Goal: Information Seeking & Learning: Understand process/instructions

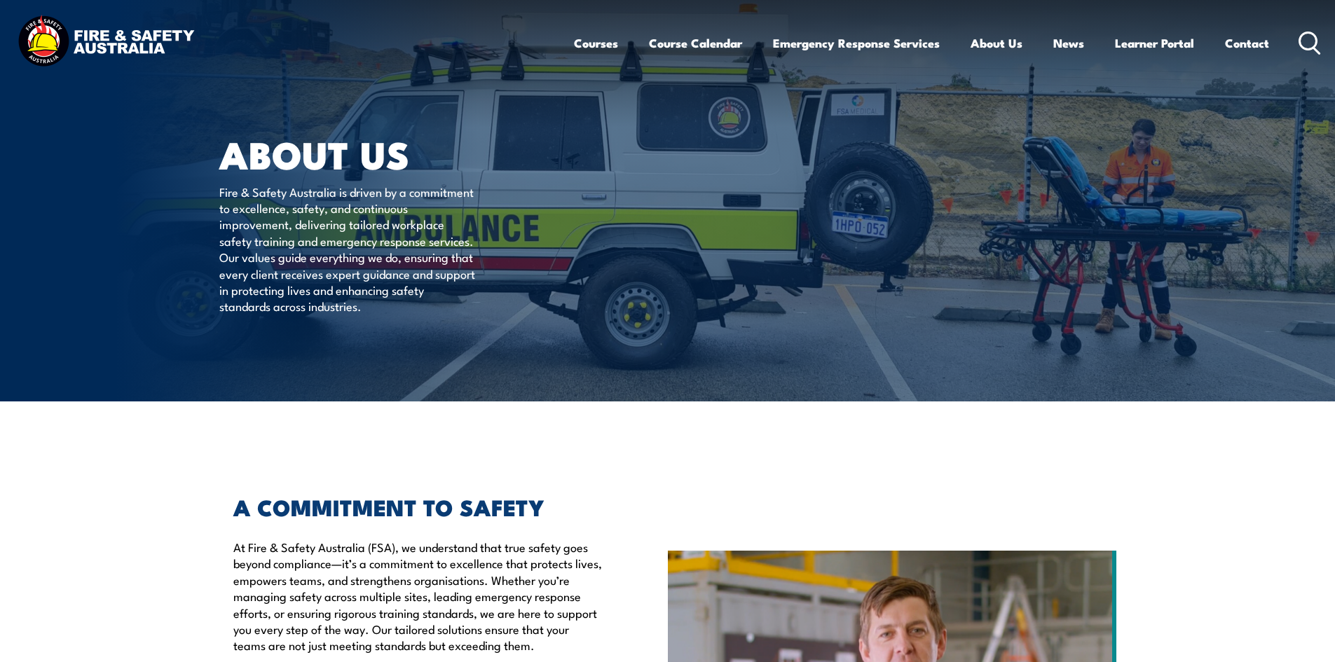
click at [1319, 39] on icon at bounding box center [1309, 43] width 22 height 23
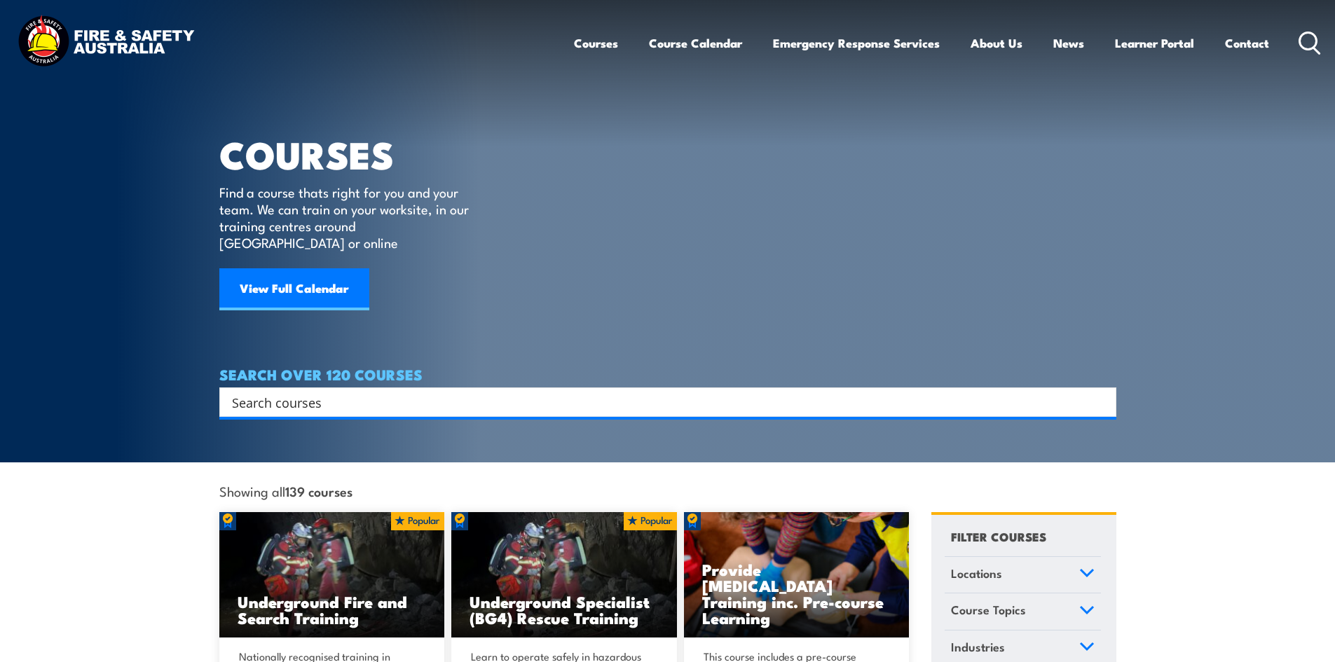
click at [567, 366] on h4 "SEARCH OVER 120 COURSES" at bounding box center [667, 373] width 897 height 15
click at [539, 394] on input "Search input" at bounding box center [658, 402] width 853 height 21
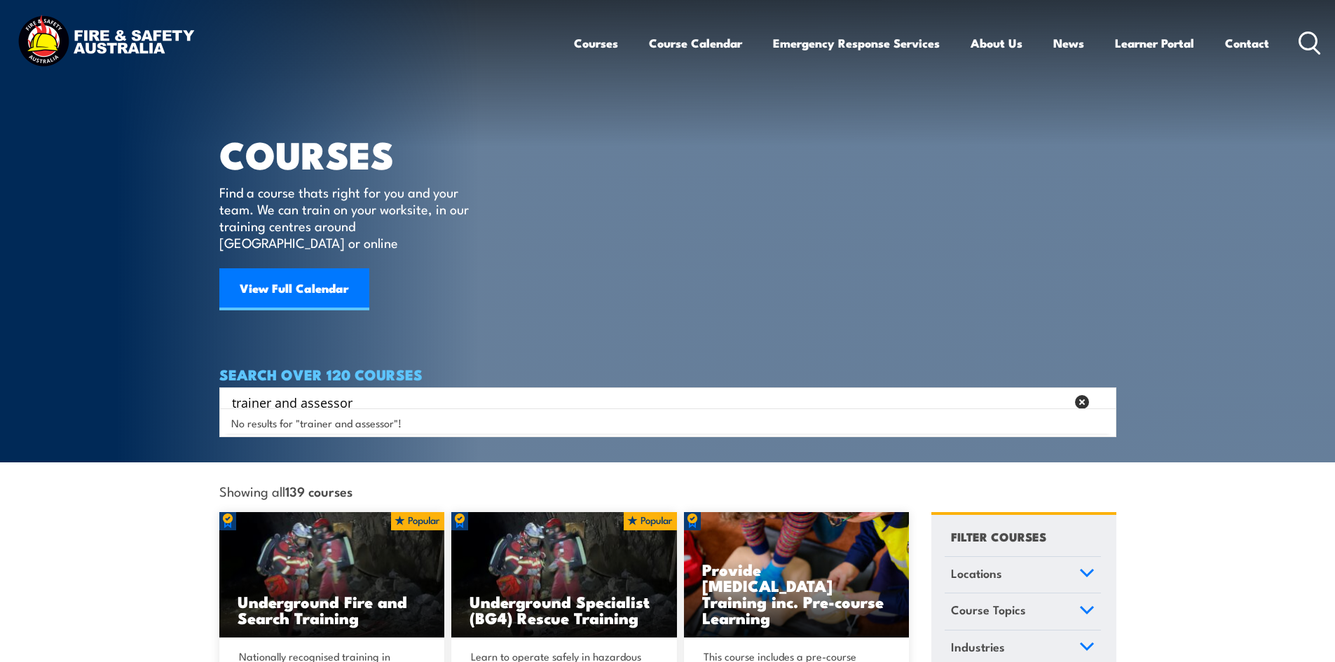
type input "trainer and assessor"
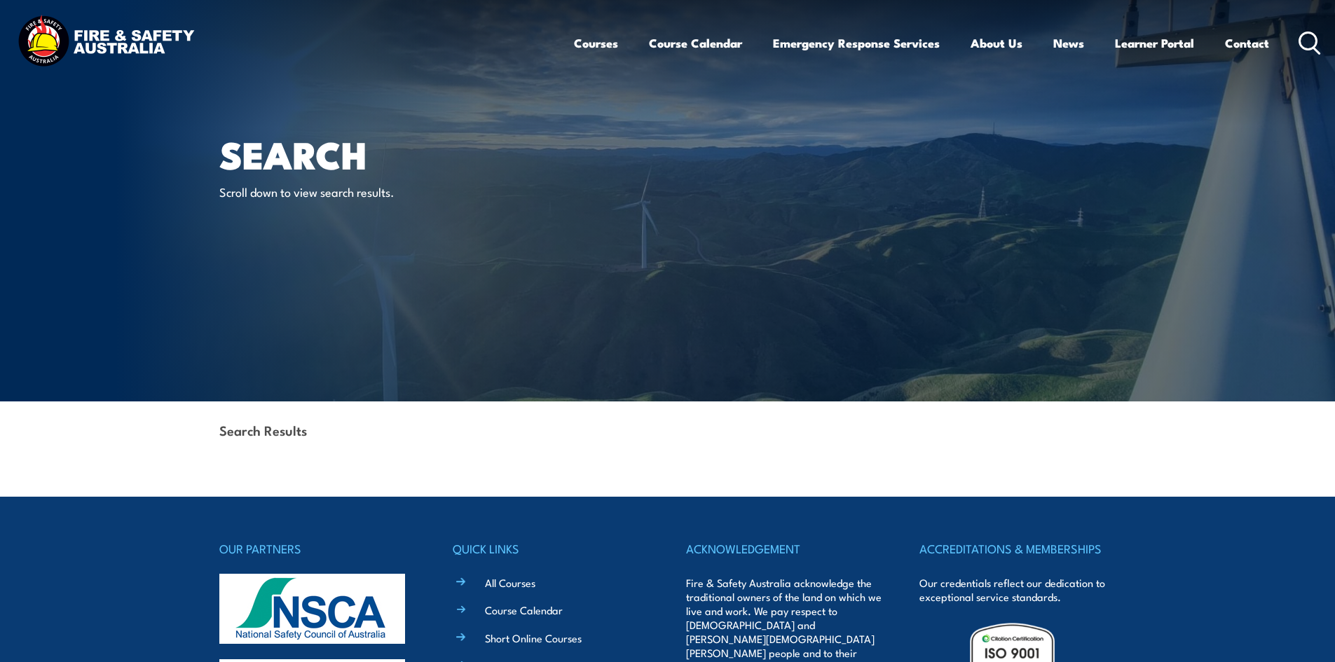
click at [1310, 36] on icon at bounding box center [1309, 43] width 22 height 23
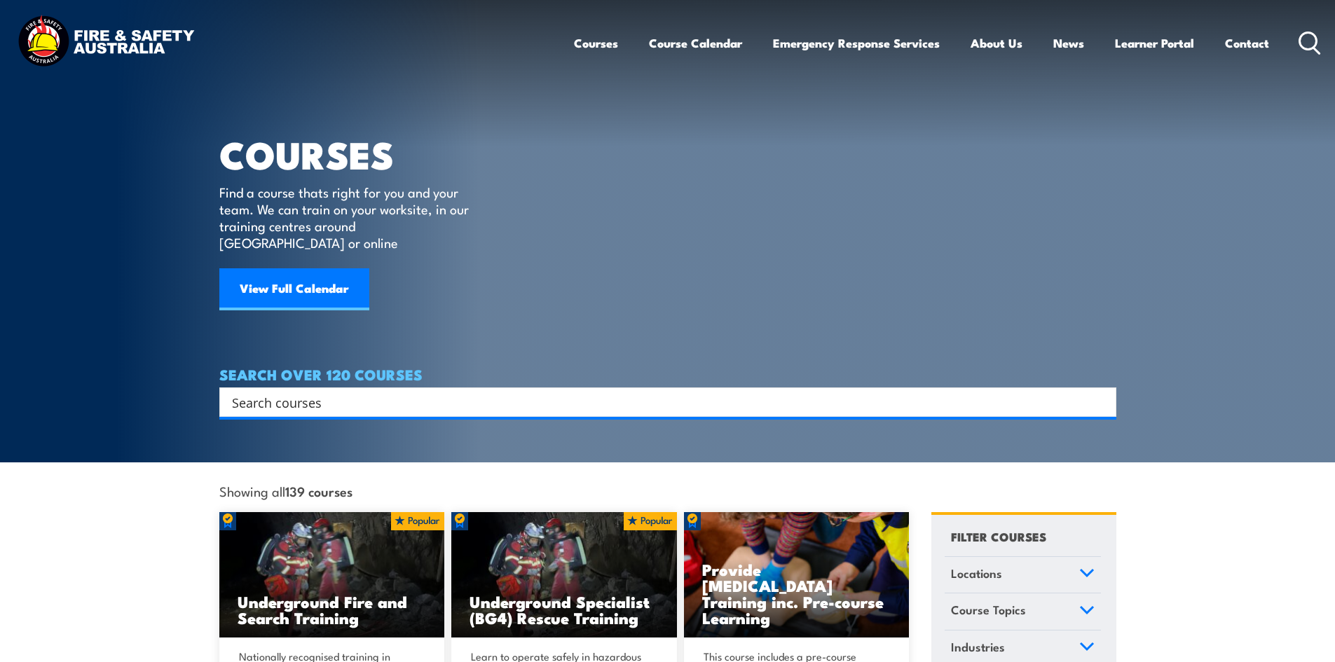
click at [397, 392] on input "Search input" at bounding box center [658, 402] width 853 height 21
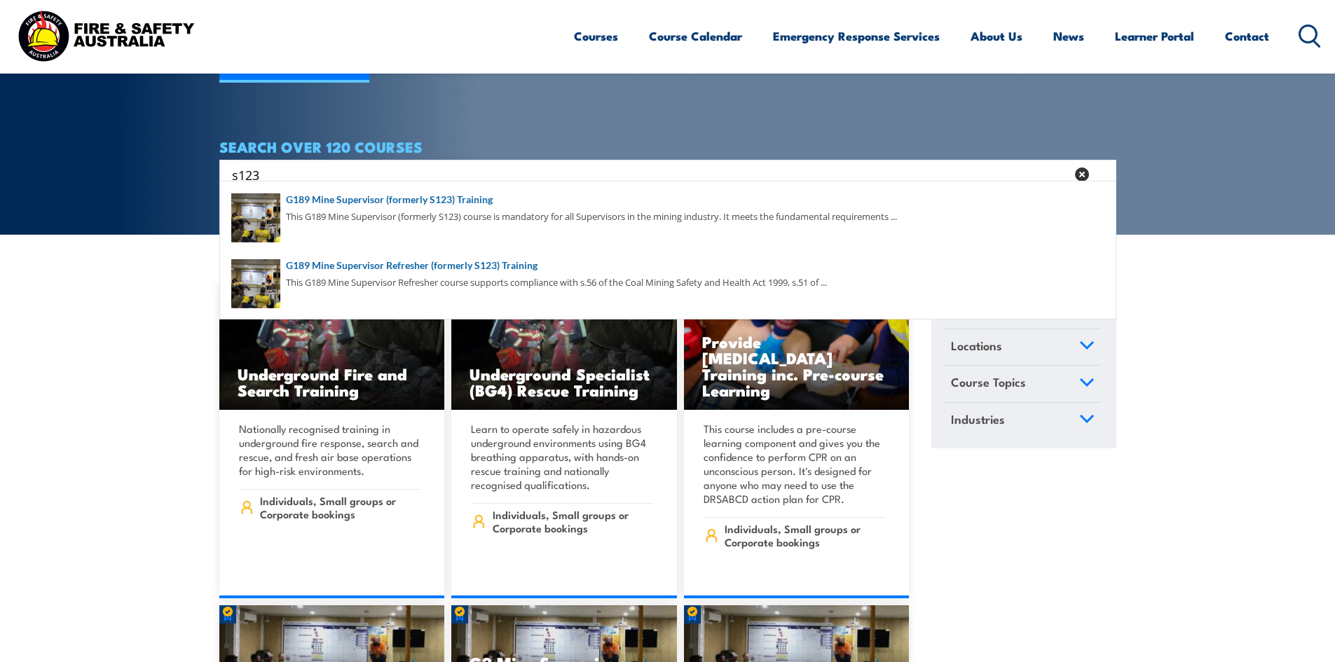
scroll to position [210, 0]
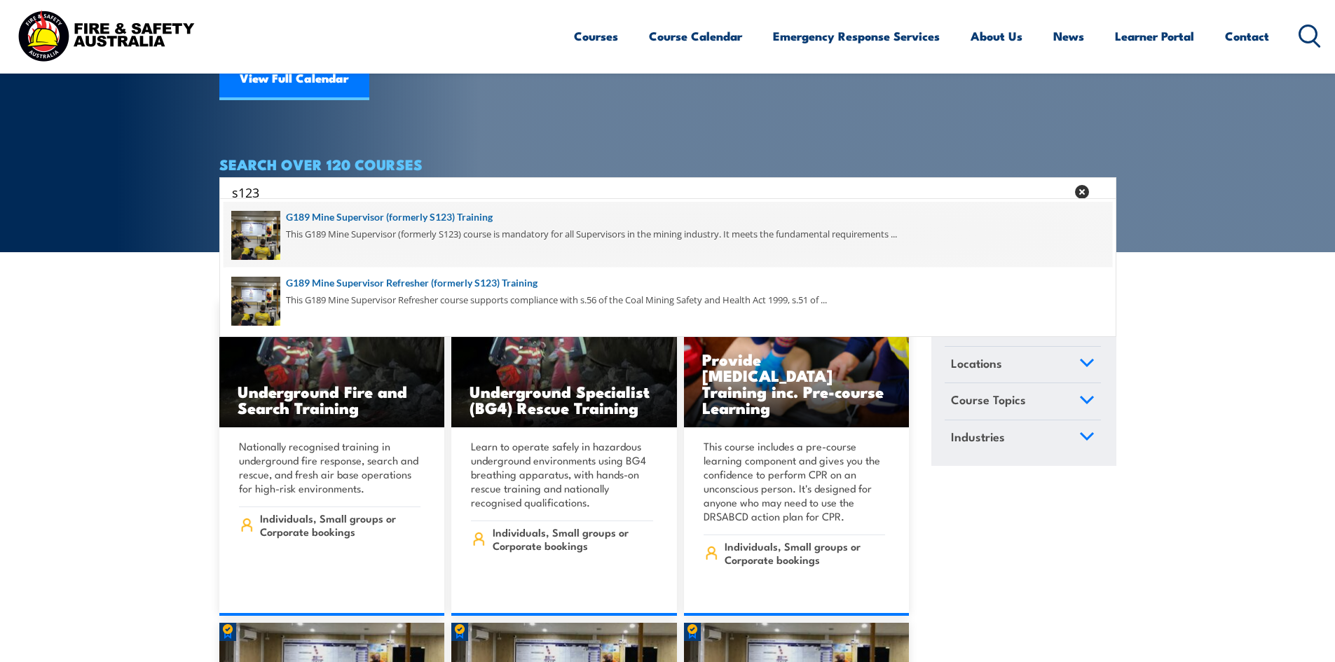
type input "s123"
click at [457, 224] on span at bounding box center [668, 235] width 888 height 66
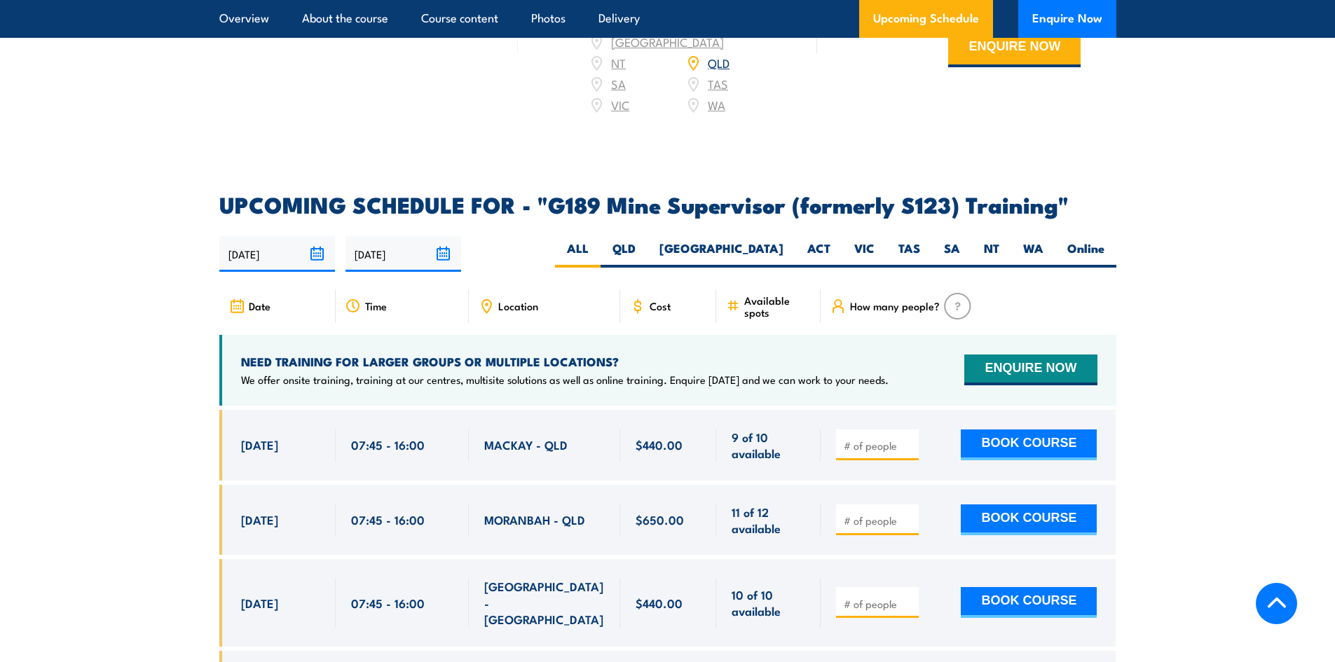
scroll to position [2242, 0]
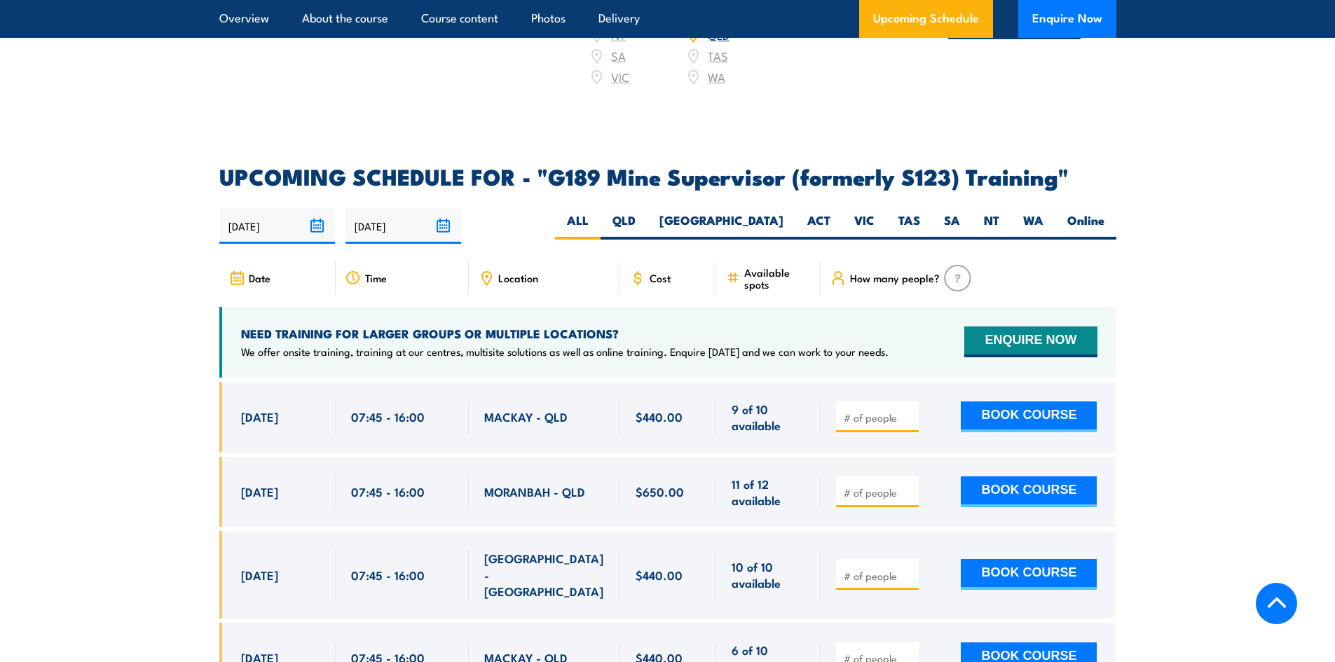
click at [64, 399] on section "UPCOMING SCHEDULE FOR - "G189 Mine Supervisor (formerly S123) Training" 26/08/2…" at bounding box center [667, 561] width 1335 height 790
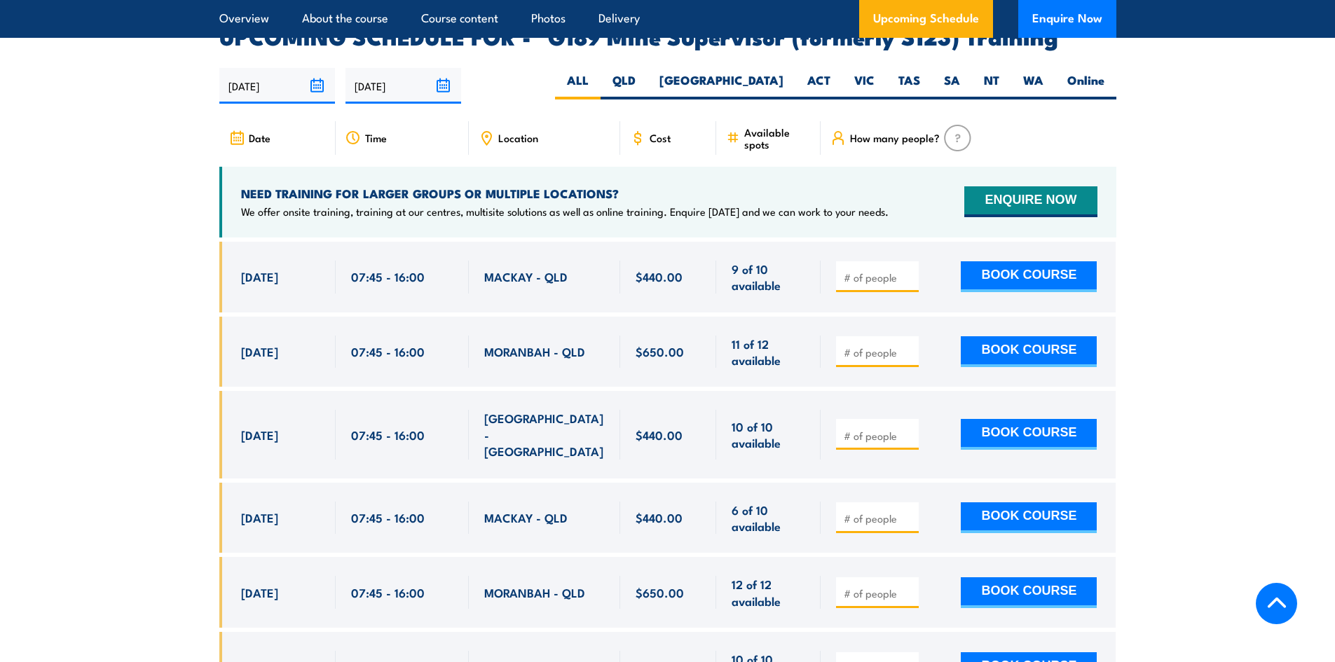
scroll to position [2522, 0]
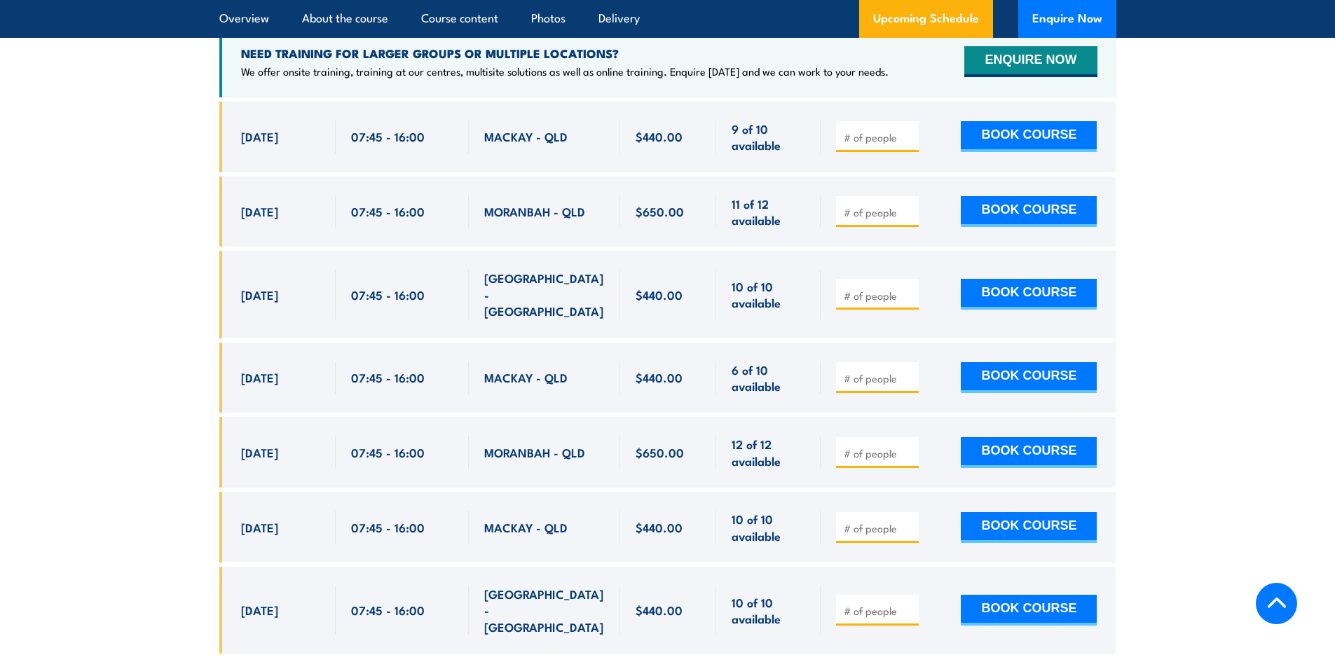
click at [163, 249] on section "UPCOMING SCHEDULE FOR - "G189 Mine Supervisor (formerly S123) Training" 26/08/2…" at bounding box center [667, 281] width 1335 height 790
click at [177, 236] on section "UPCOMING SCHEDULE FOR - "G189 Mine Supervisor (formerly S123) Training" 26/08/2…" at bounding box center [667, 281] width 1335 height 790
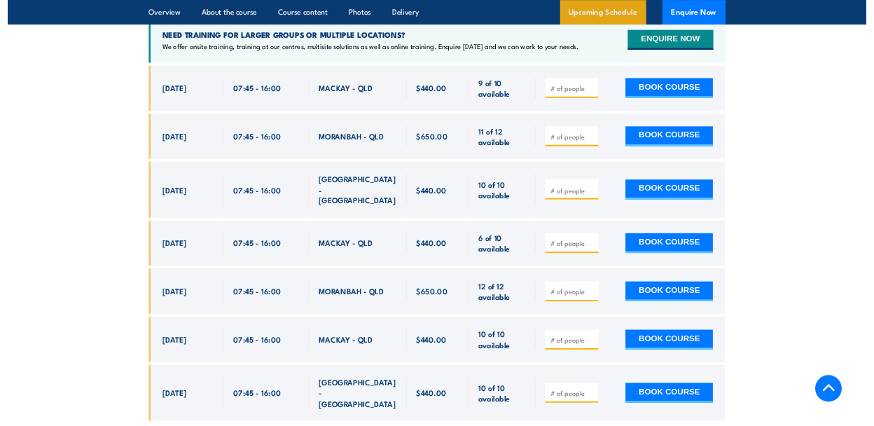
scroll to position [2503, 0]
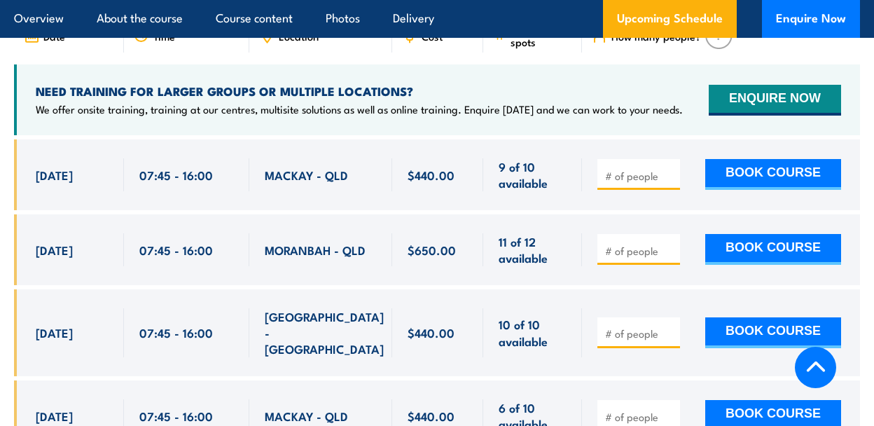
drag, startPoint x: 61, startPoint y: 174, endPoint x: 171, endPoint y: 195, distance: 112.1
click at [62, 174] on div "16 Sep, 2025, 07:45 - 07:45" at bounding box center [69, 174] width 110 height 71
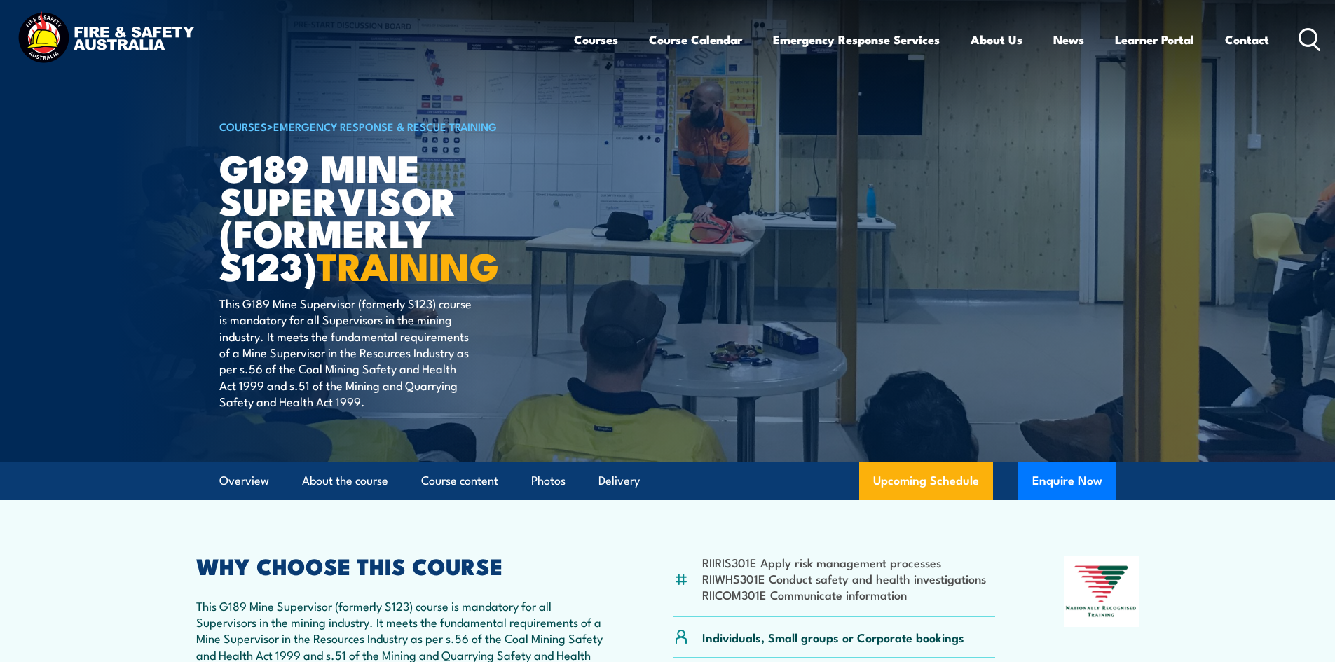
scroll to position [0, 0]
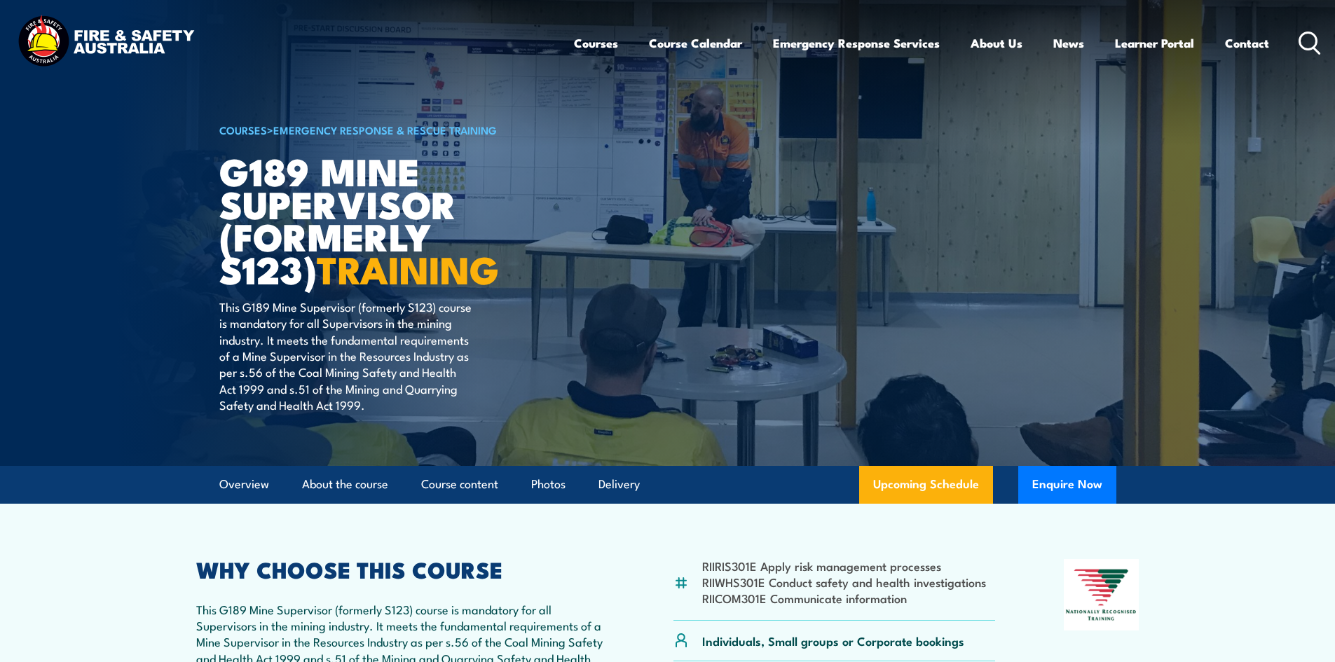
click at [1317, 37] on circle at bounding box center [1308, 40] width 17 height 17
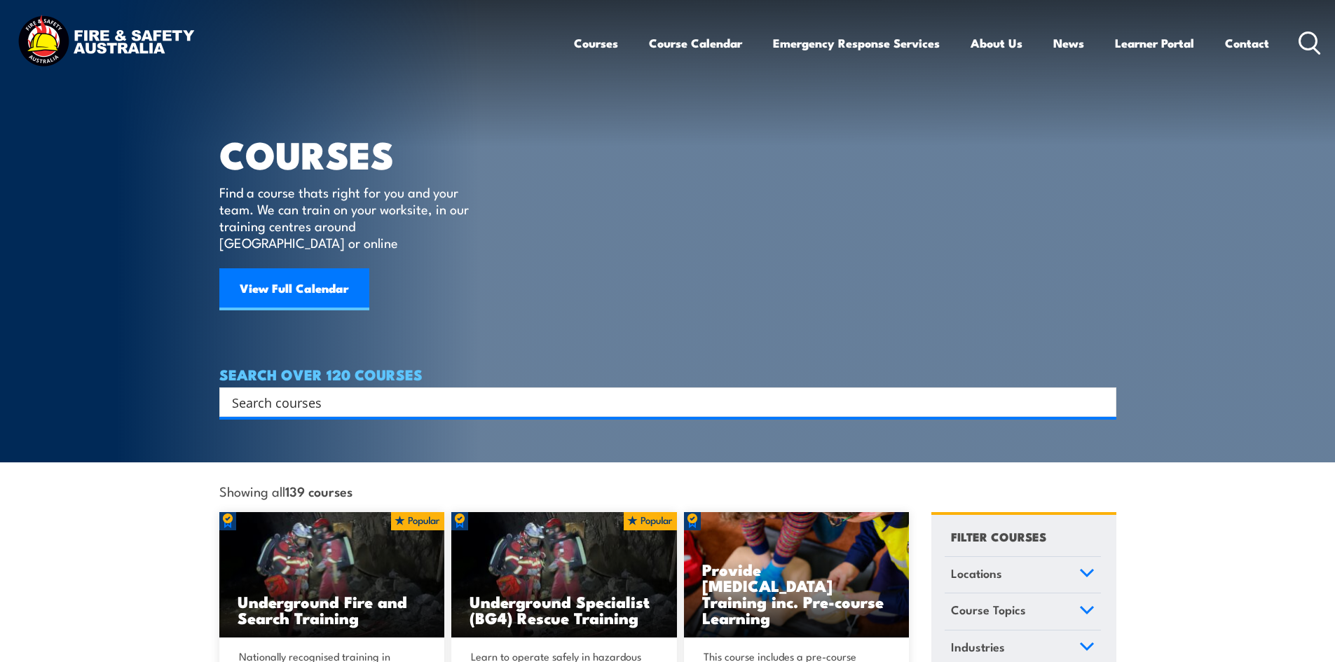
click at [414, 400] on div "Search Filter by Locations [GEOGRAPHIC_DATA] [GEOGRAPHIC_DATA] [GEOGRAPHIC_DATA…" at bounding box center [667, 401] width 897 height 29
click at [419, 392] on input "Search input" at bounding box center [658, 402] width 853 height 21
type input "booking form"
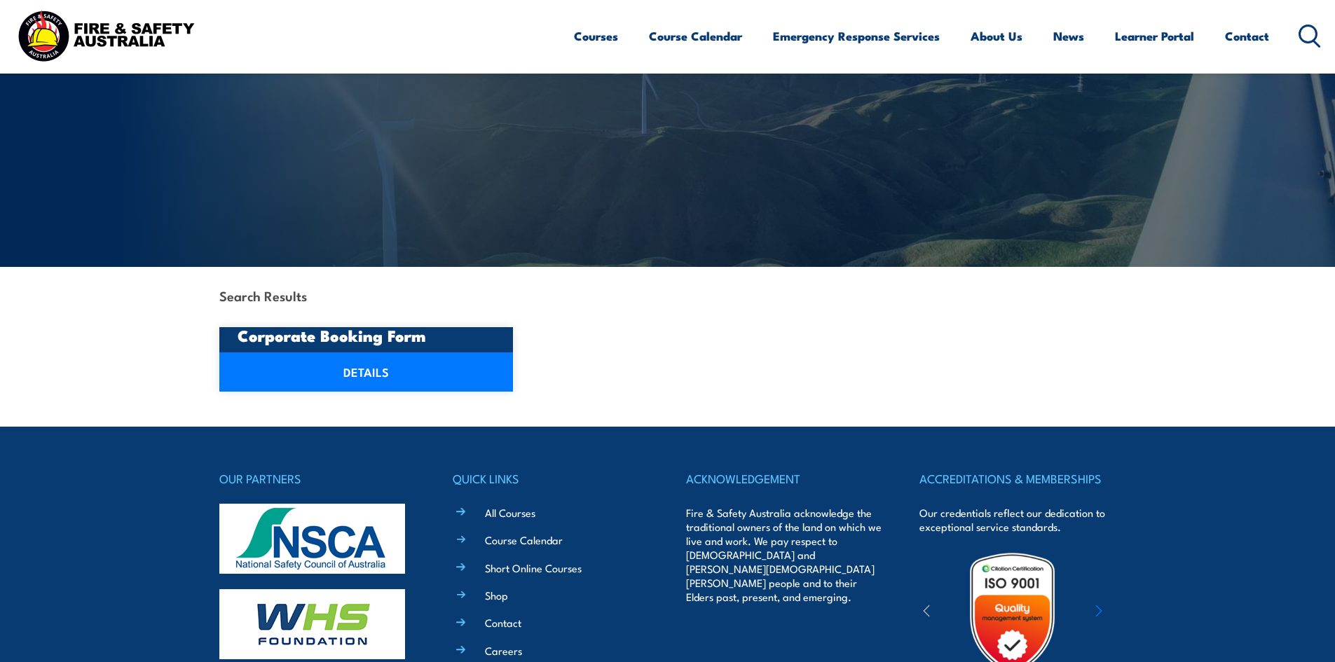
scroll to position [140, 0]
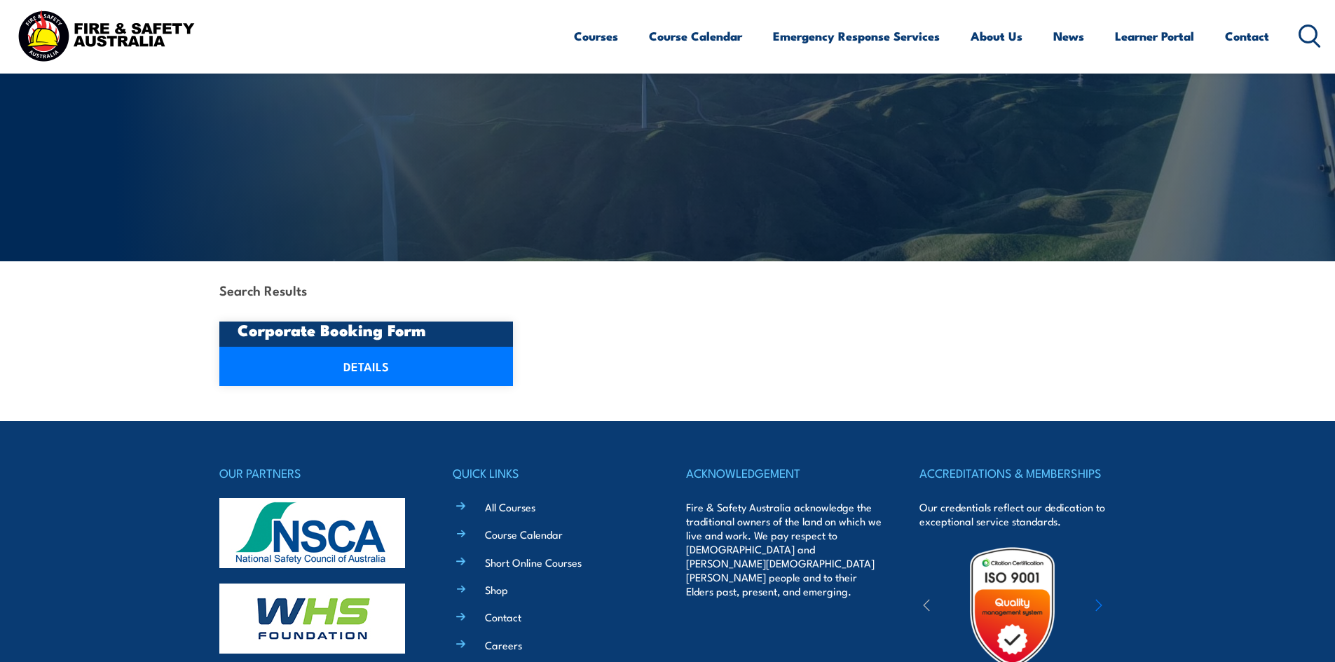
click at [321, 338] on h3 "Corporate Booking Form" at bounding box center [367, 330] width 258 height 16
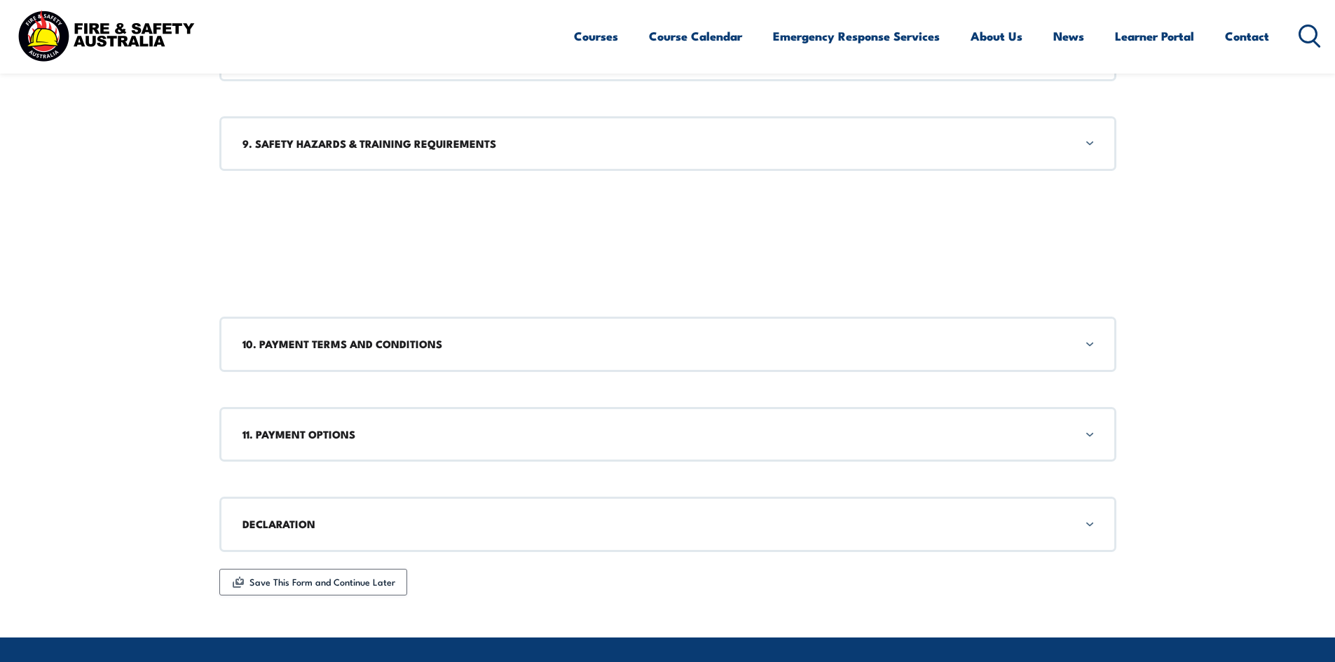
scroll to position [1752, 0]
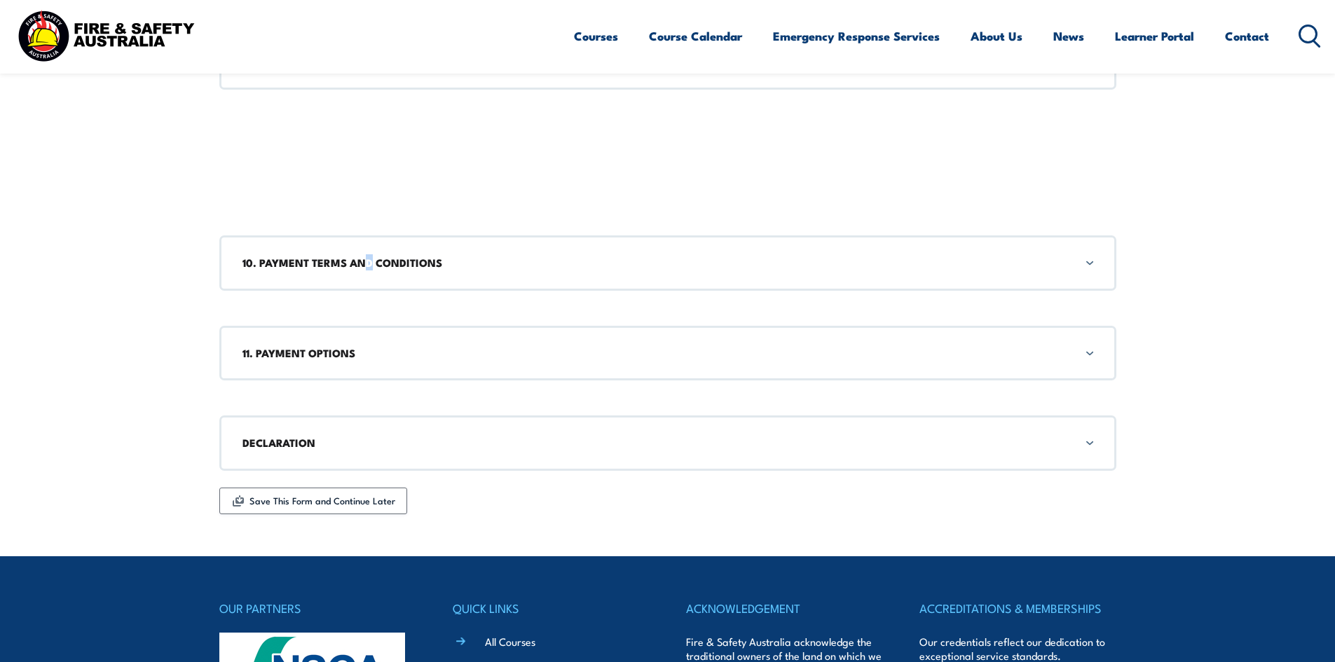
click at [370, 268] on h3 "10. PAYMENT TERMS AND CONDITIONS" at bounding box center [667, 262] width 851 height 15
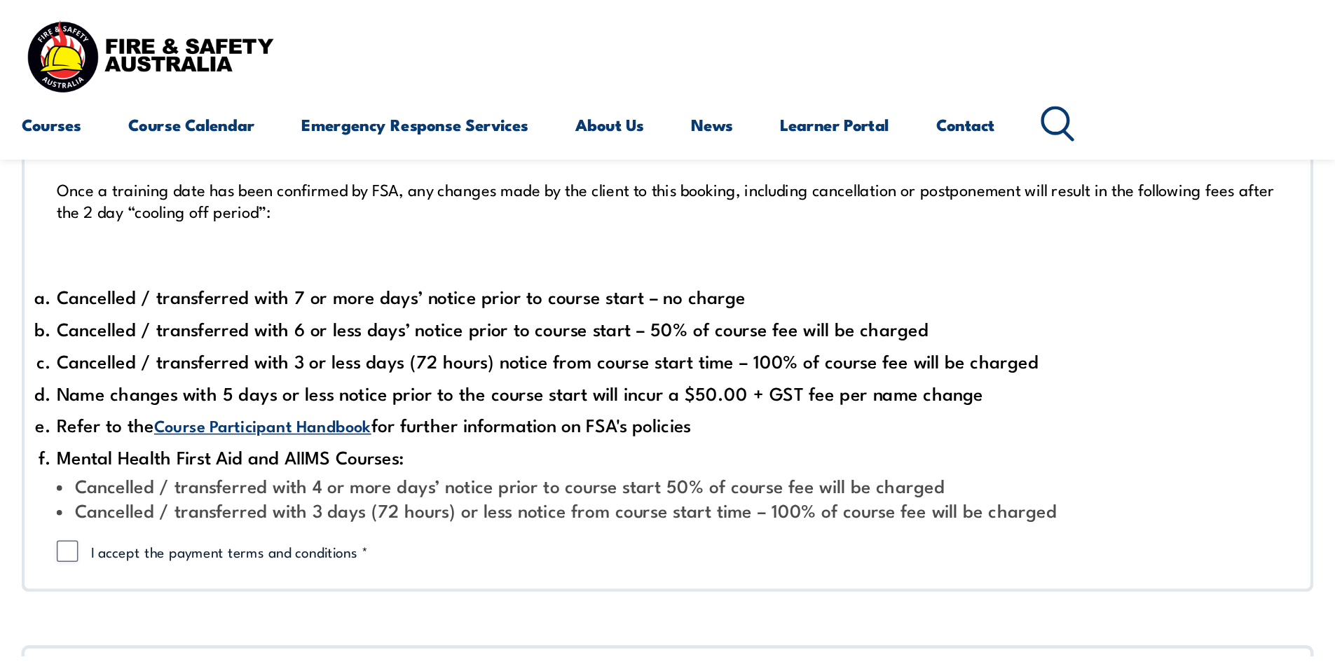
scroll to position [2072, 0]
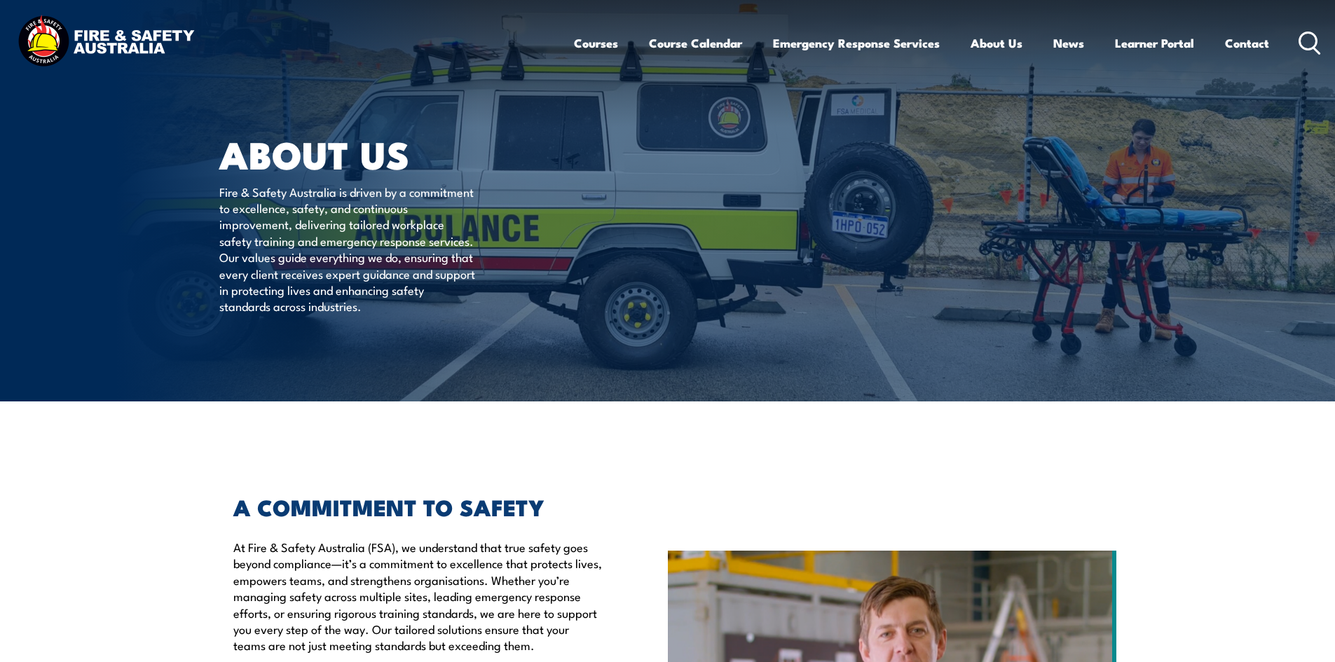
click at [1305, 39] on icon at bounding box center [1309, 43] width 22 height 23
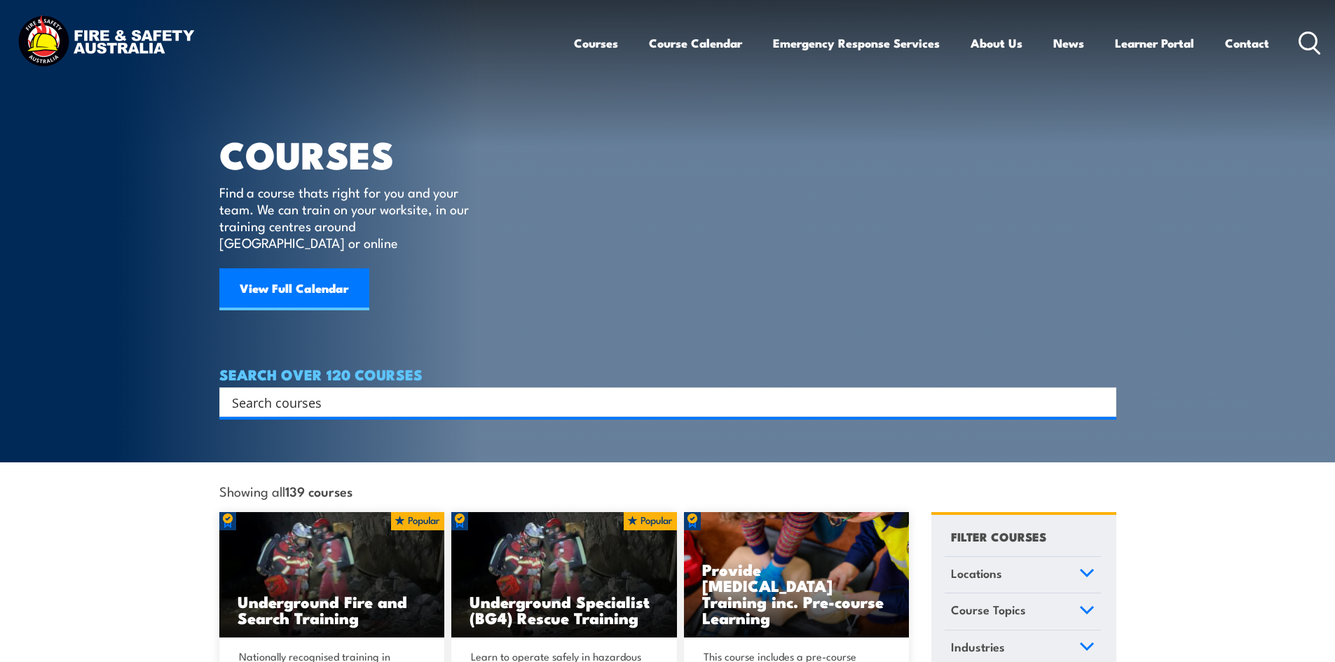
click at [324, 393] on input "Search input" at bounding box center [658, 402] width 853 height 21
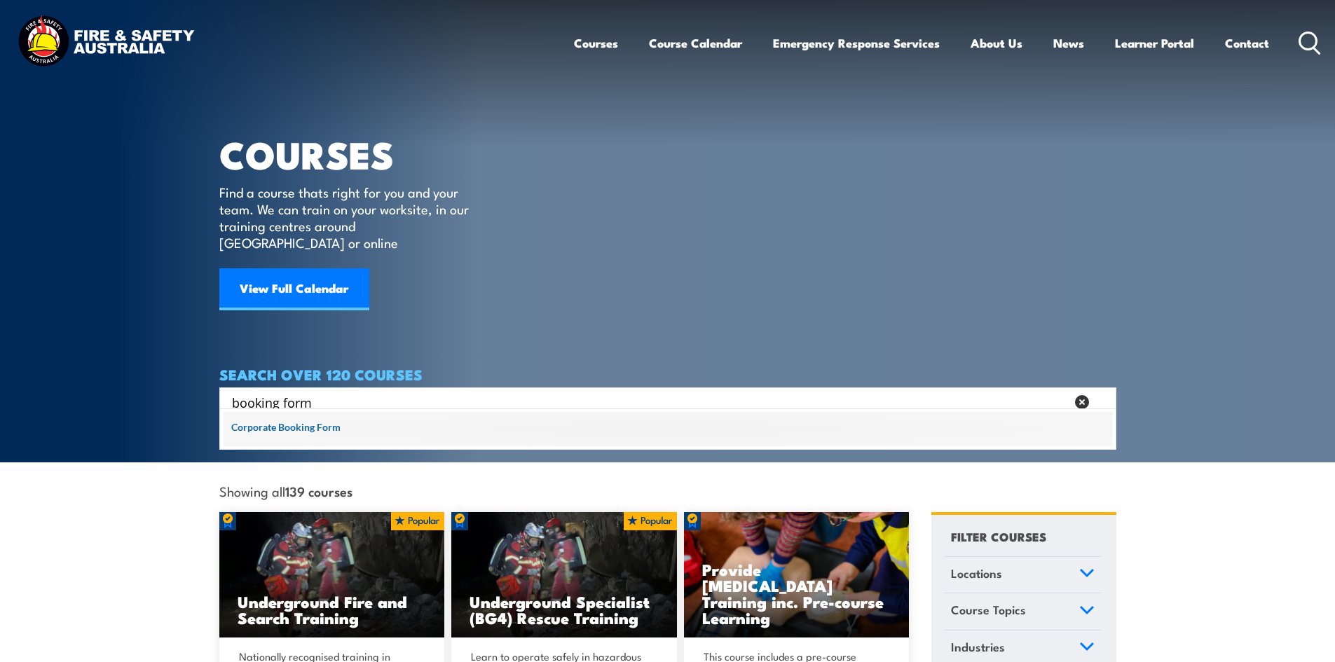
type input "booking form"
click at [379, 422] on span at bounding box center [668, 429] width 888 height 35
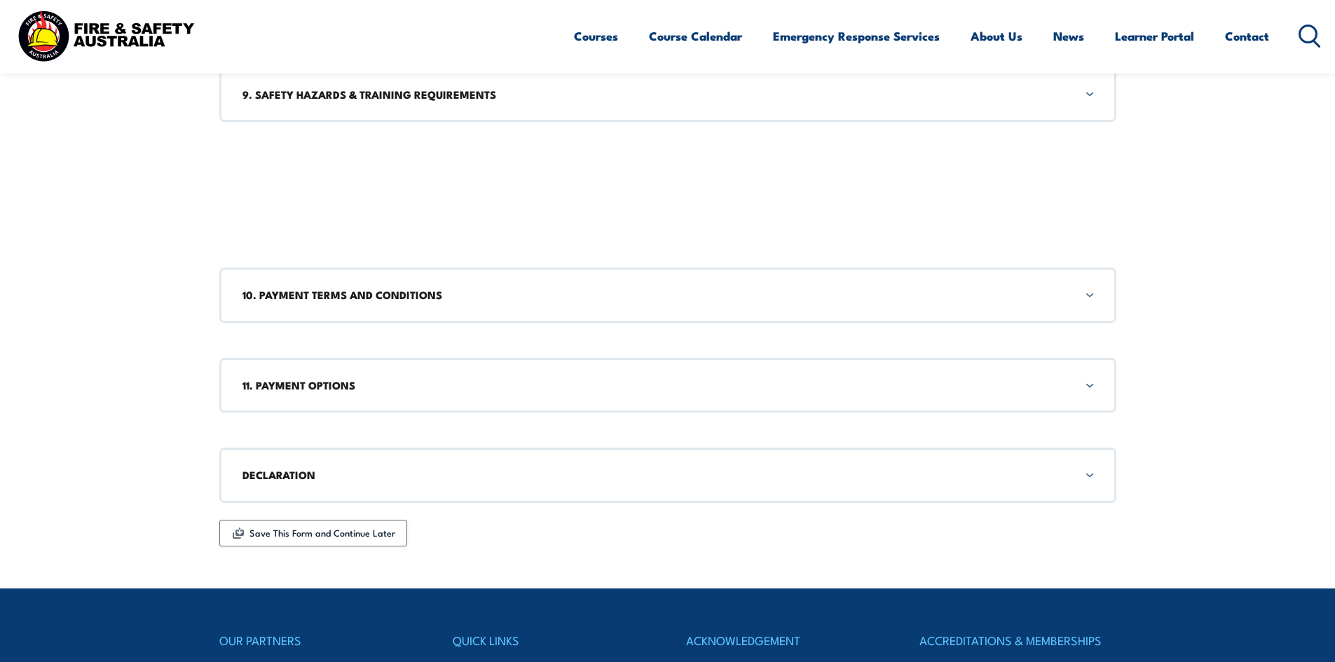
scroll to position [1612, 0]
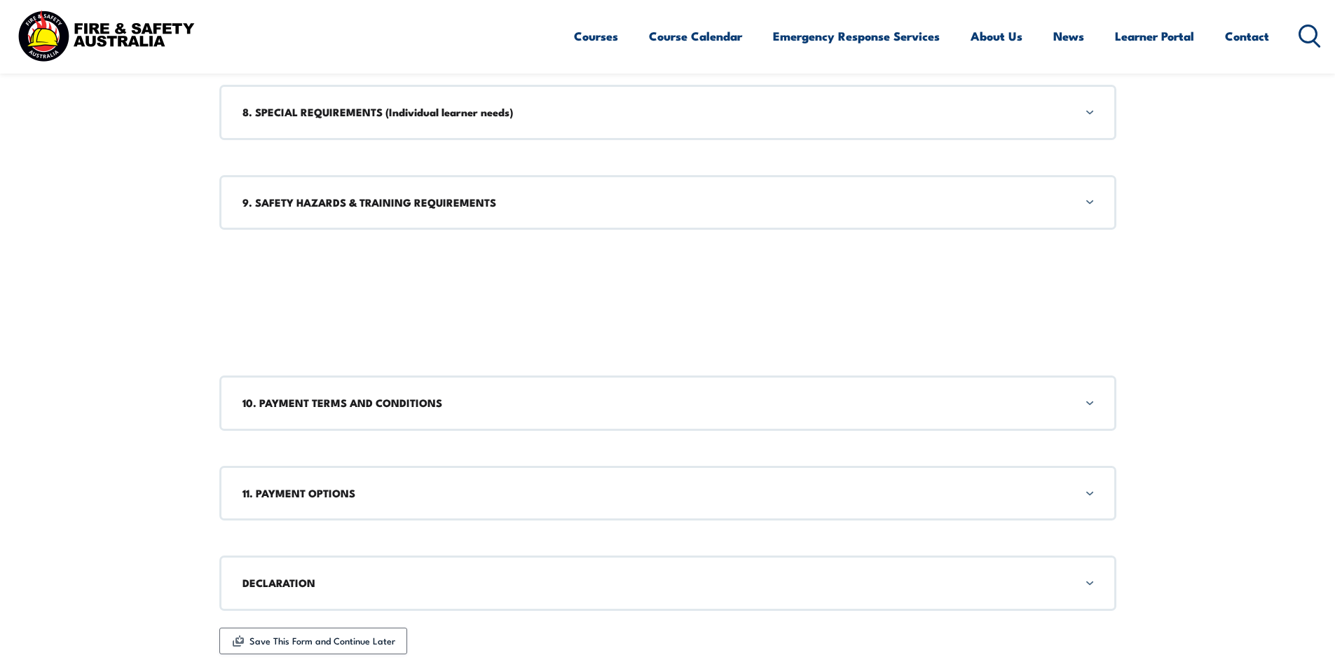
click at [597, 414] on div "10. PAYMENT TERMS AND CONDITIONS" at bounding box center [667, 403] width 897 height 55
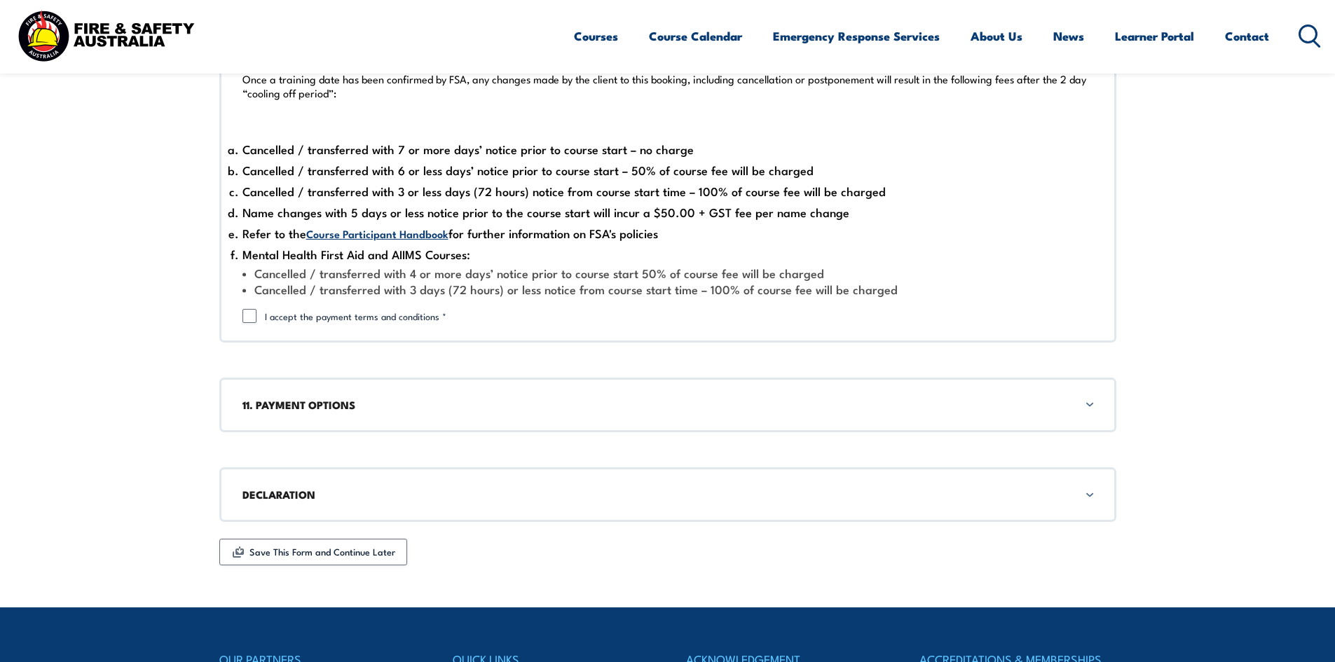
scroll to position [2057, 0]
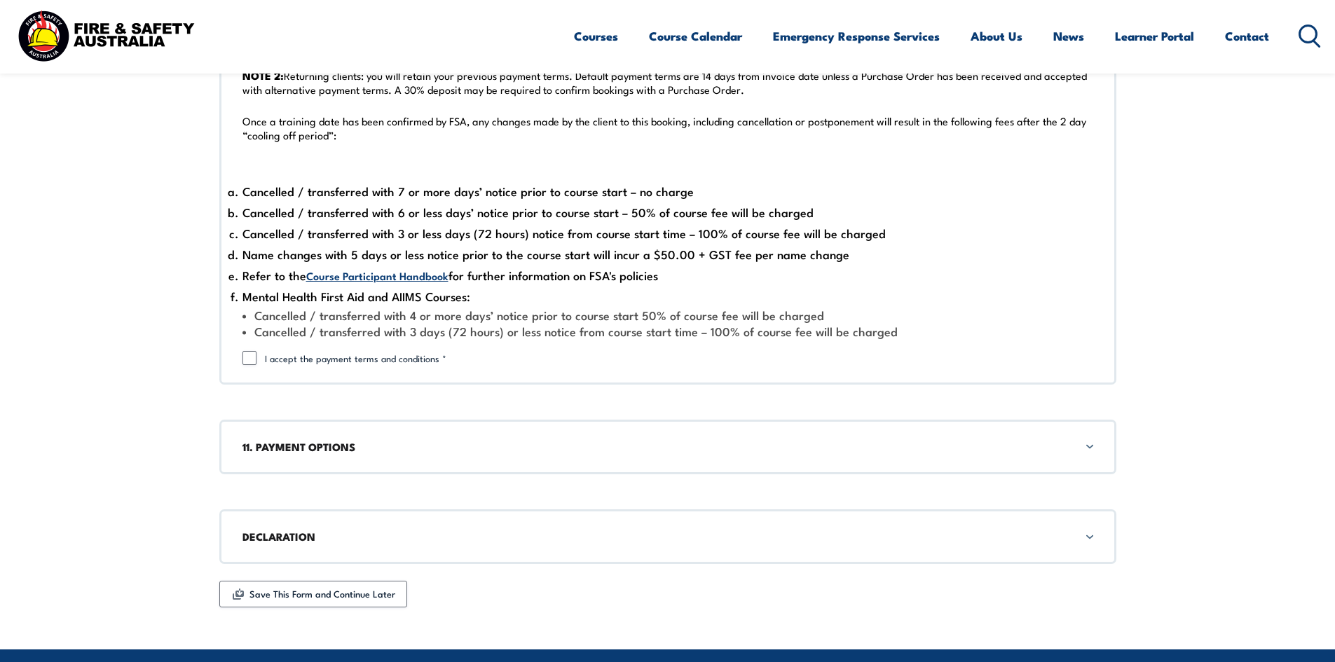
click at [242, 195] on li "Cancelled / transferred with 7 or more days’ notice prior to course start – no …" at bounding box center [667, 191] width 851 height 21
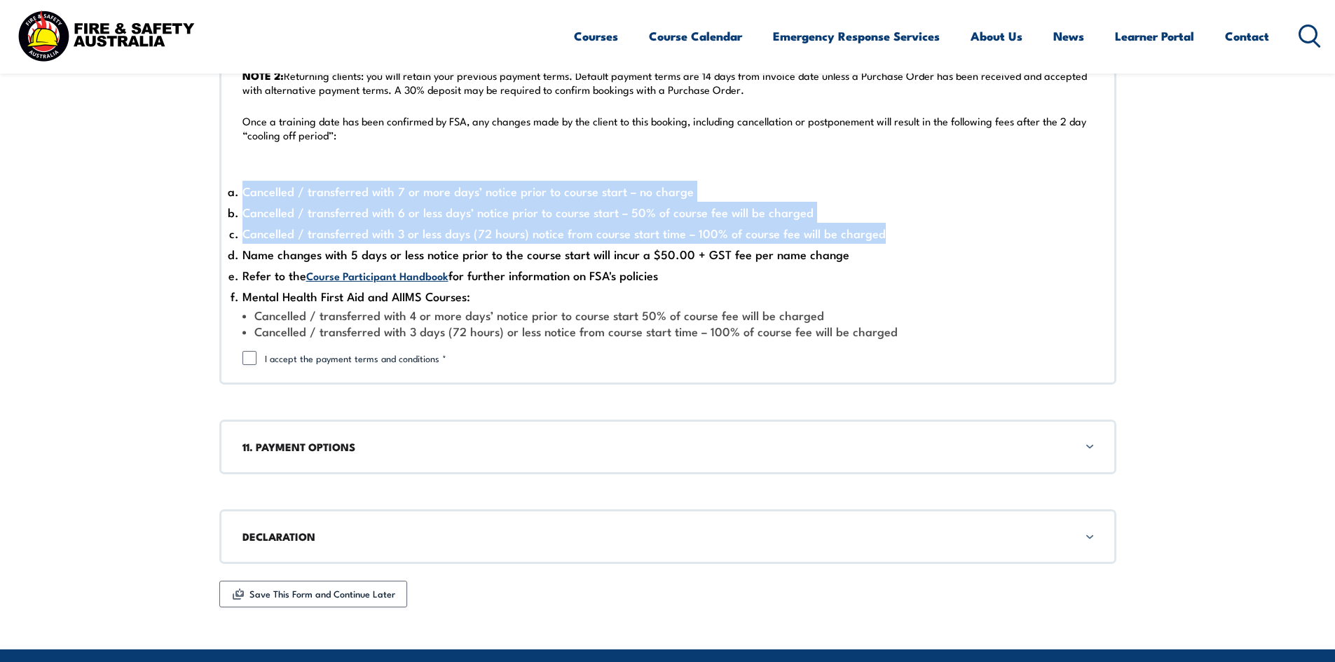
drag, startPoint x: 233, startPoint y: 191, endPoint x: 872, endPoint y: 242, distance: 641.1
click at [872, 242] on ol "Cancelled / transferred with 7 or more days’ notice prior to course start – no …" at bounding box center [667, 260] width 851 height 159
click at [630, 238] on li "Cancelled / transferred with 3 or less days (72 hours) notice from course start…" at bounding box center [667, 233] width 851 height 21
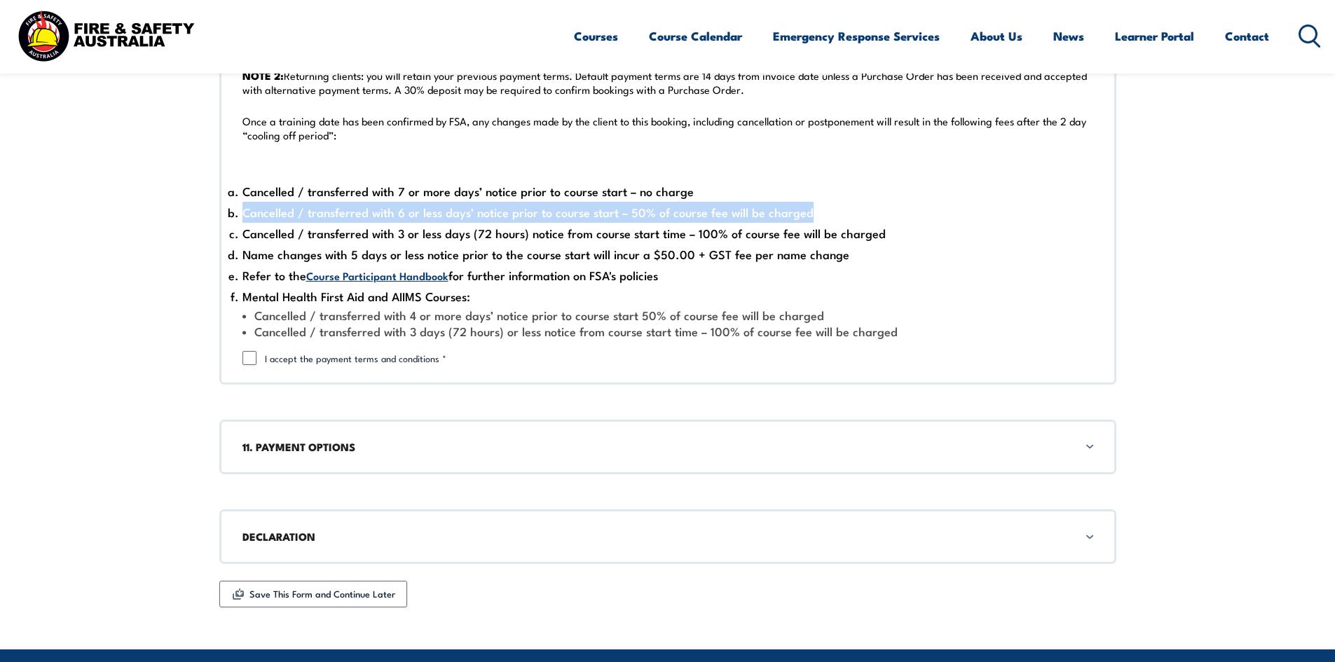
drag, startPoint x: 803, startPoint y: 214, endPoint x: 238, endPoint y: 212, distance: 565.4
click at [242, 212] on li "Cancelled / transferred with 6 or less days’ notice prior to course start – 50%…" at bounding box center [667, 212] width 851 height 21
